Goal: Information Seeking & Learning: Learn about a topic

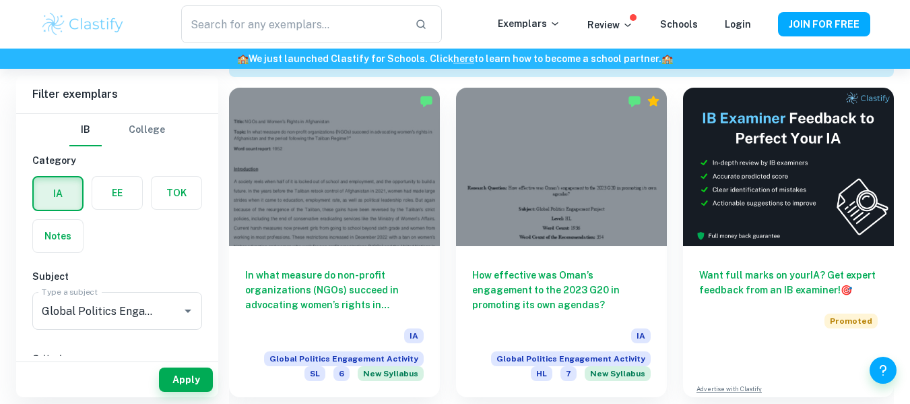
scroll to position [412, 0]
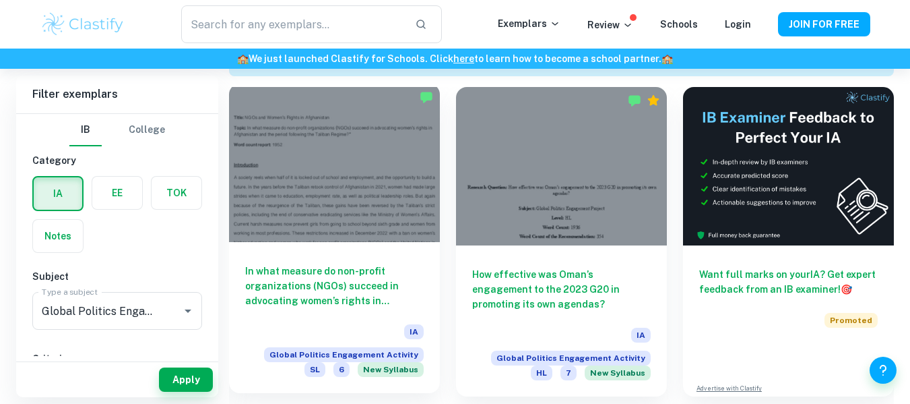
click at [270, 218] on div at bounding box center [334, 163] width 211 height 158
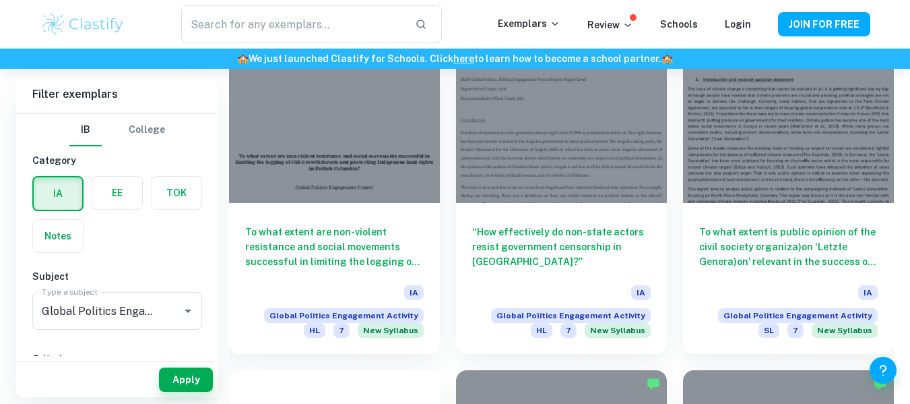
scroll to position [782, 0]
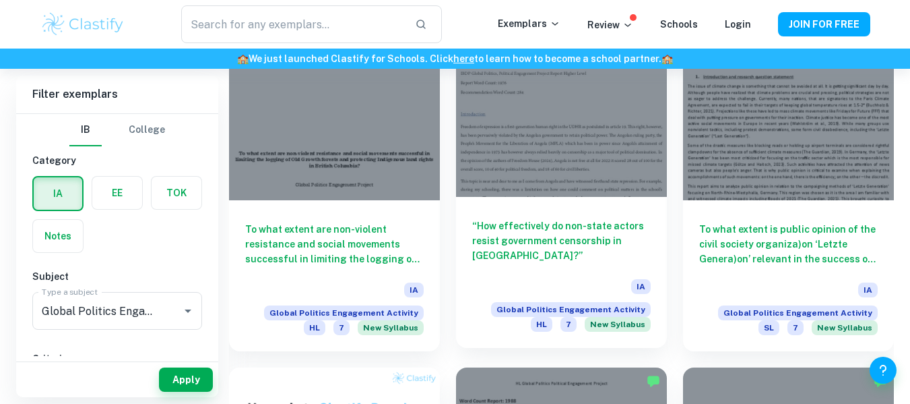
click at [586, 117] on div at bounding box center [561, 118] width 211 height 158
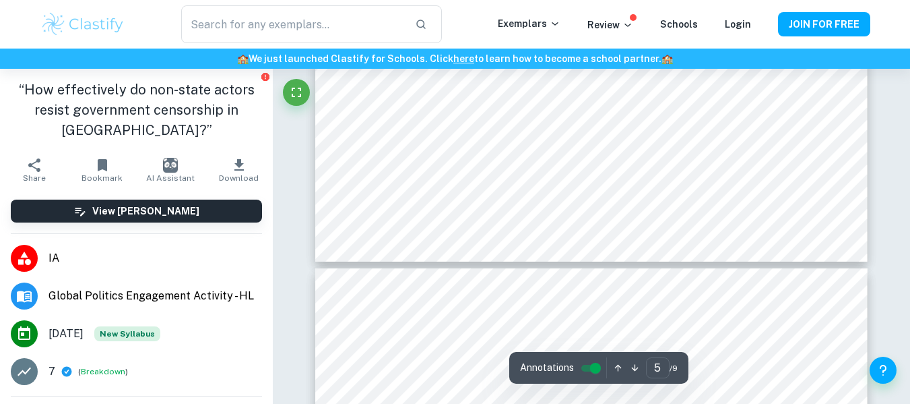
scroll to position [3598, 0]
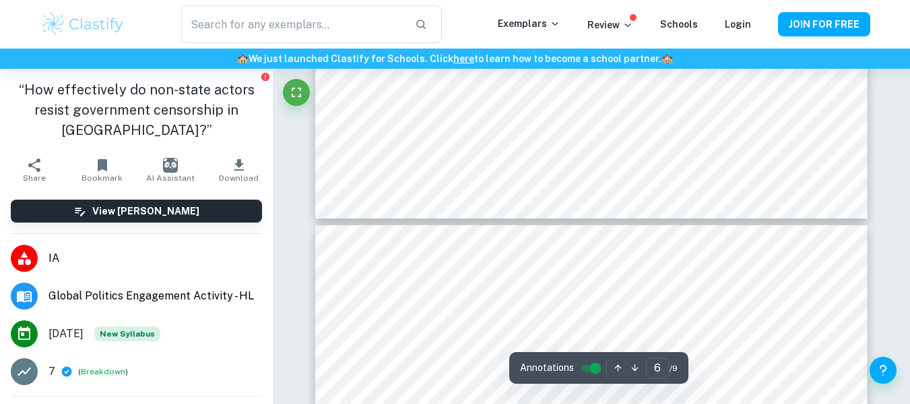
type input "5"
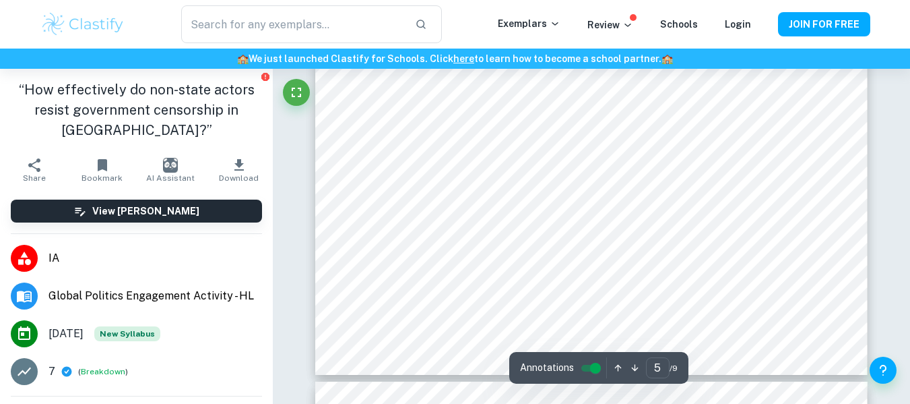
scroll to position [3485, 0]
